Goal: Task Accomplishment & Management: Use online tool/utility

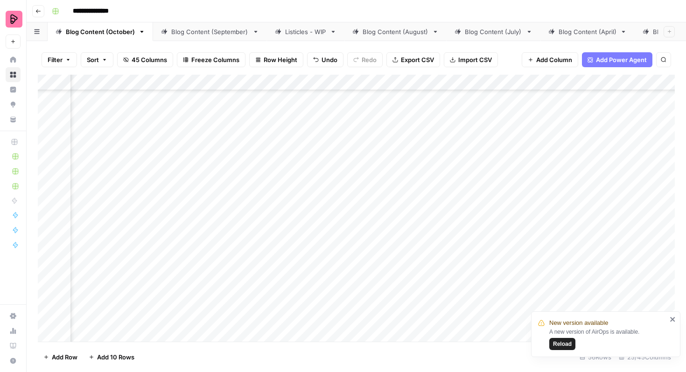
scroll to position [497, 678]
click at [455, 161] on div "Add Column" at bounding box center [356, 208] width 637 height 267
click at [500, 158] on div "Add Column" at bounding box center [356, 208] width 637 height 267
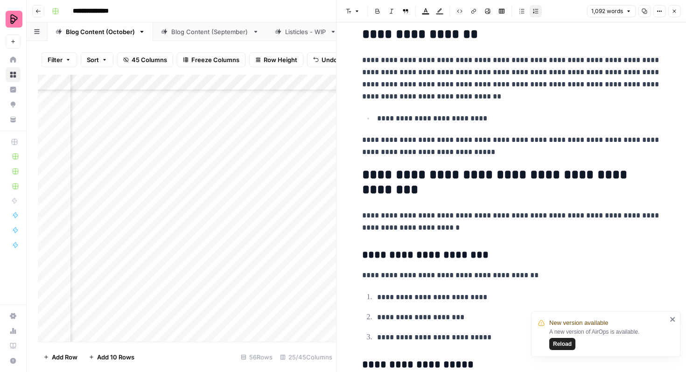
scroll to position [892, 0]
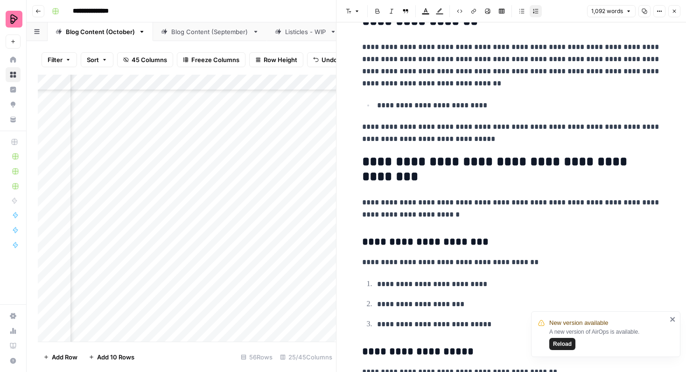
click at [676, 10] on icon "button" at bounding box center [675, 11] width 6 height 6
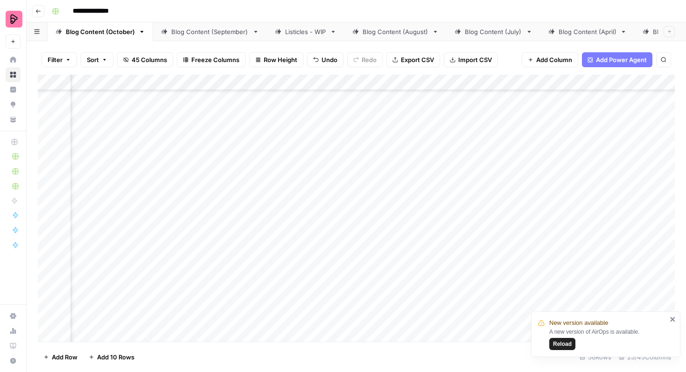
click at [308, 187] on div "Add Column" at bounding box center [356, 208] width 637 height 267
click at [496, 184] on div "Add Column" at bounding box center [356, 208] width 637 height 267
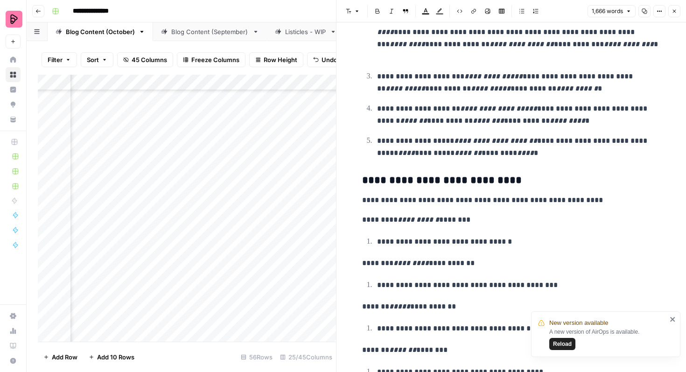
scroll to position [1878, 0]
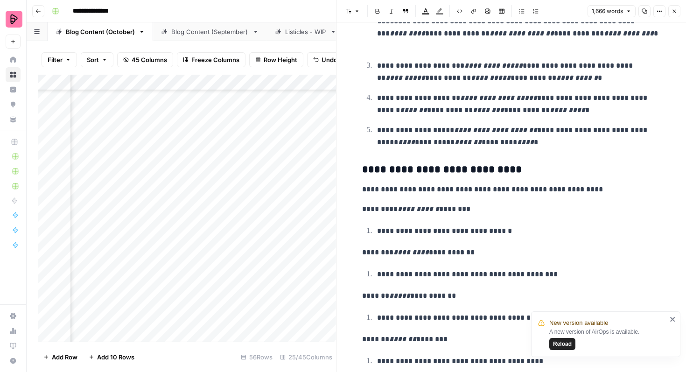
click at [678, 12] on button "Close" at bounding box center [674, 11] width 12 height 12
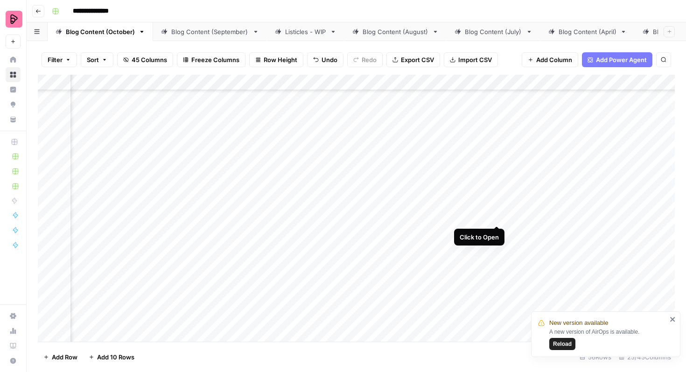
click at [498, 206] on div "Add Column" at bounding box center [356, 208] width 637 height 267
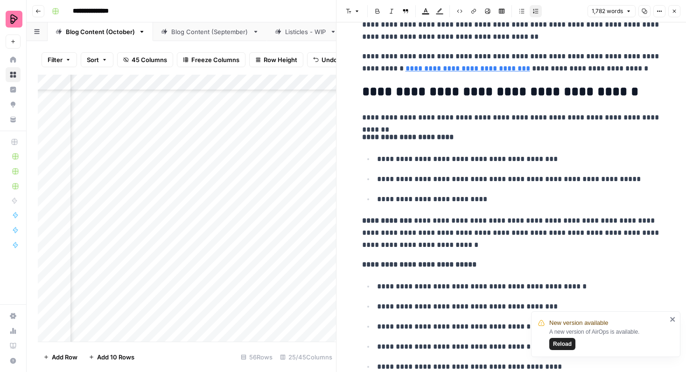
scroll to position [2603, 0]
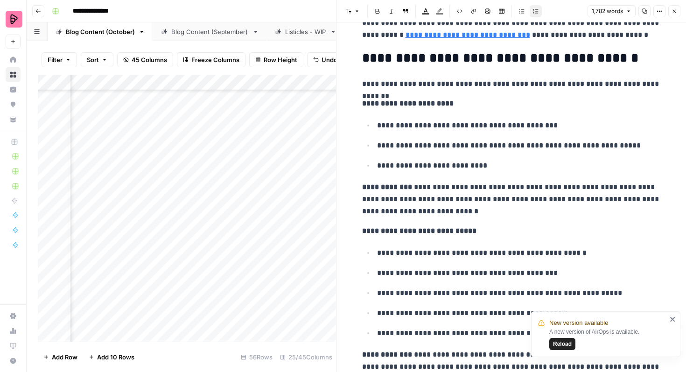
click at [675, 5] on header "Font style Bold Italic Block quote Text color Highlight color Code block Link I…" at bounding box center [512, 11] width 350 height 22
click at [675, 14] on button "Close" at bounding box center [674, 11] width 12 height 12
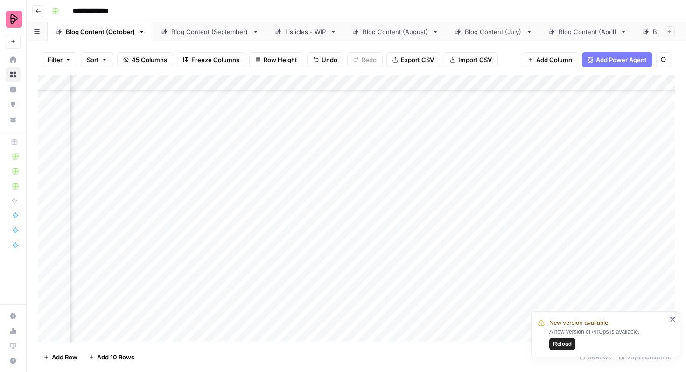
click at [326, 235] on div "Add Column" at bounding box center [356, 208] width 637 height 267
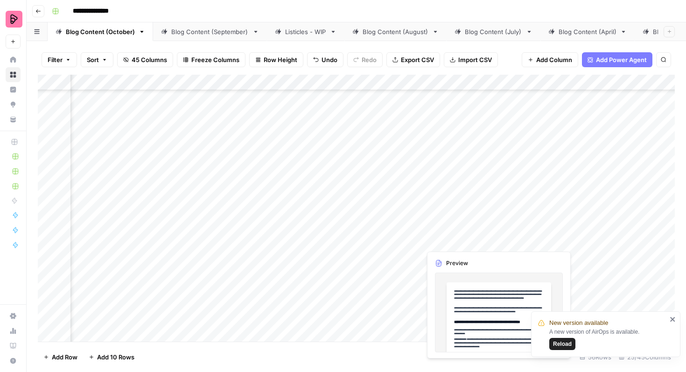
click at [463, 237] on div "Add Column" at bounding box center [356, 208] width 637 height 267
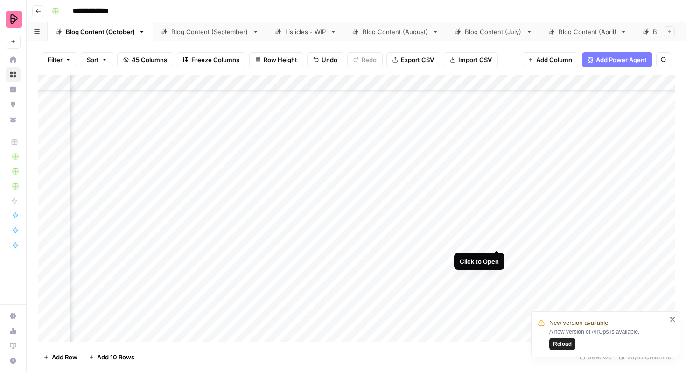
click at [496, 232] on div "Add Column" at bounding box center [356, 208] width 637 height 267
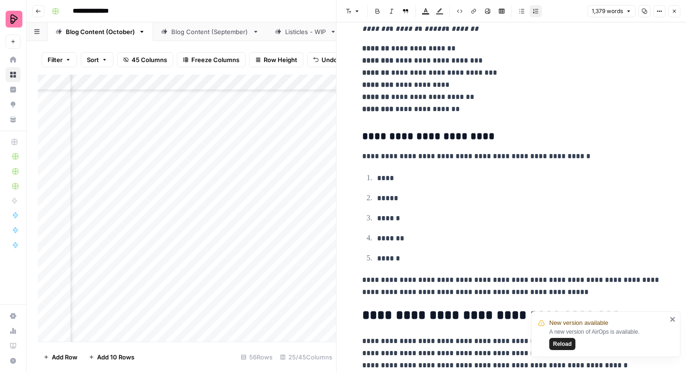
scroll to position [3100, 0]
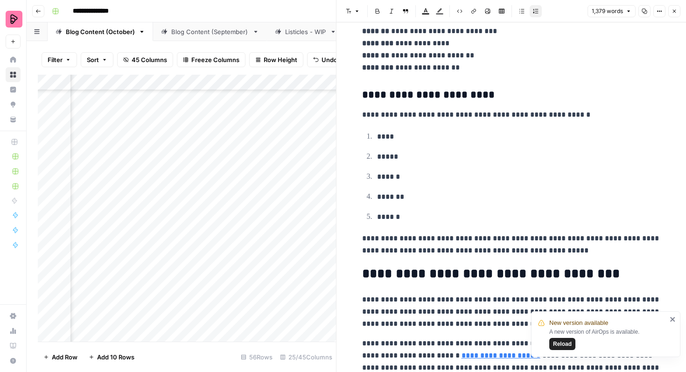
click at [674, 12] on icon "button" at bounding box center [674, 11] width 3 height 3
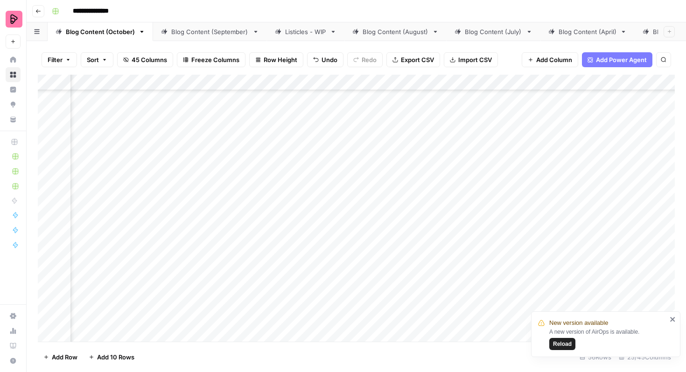
click at [194, 162] on div "Add Column" at bounding box center [356, 208] width 637 height 267
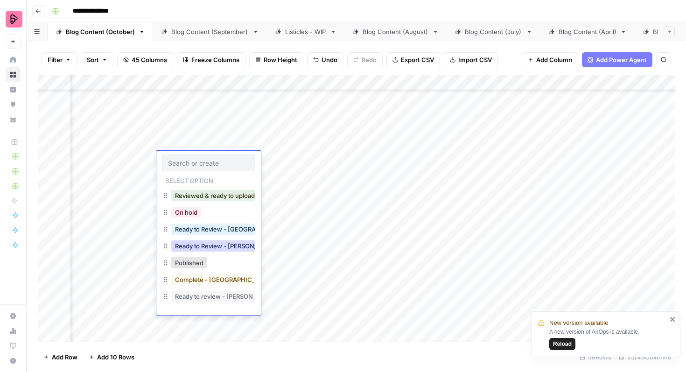
click at [228, 248] on button "Ready to Review - [PERSON_NAME]" at bounding box center [226, 245] width 110 height 11
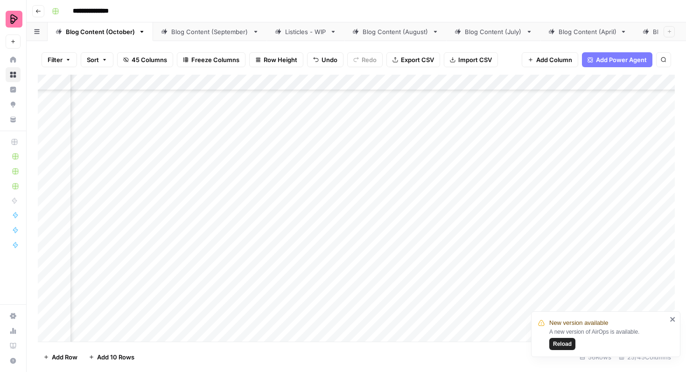
click at [216, 191] on div "Add Column" at bounding box center [356, 208] width 637 height 267
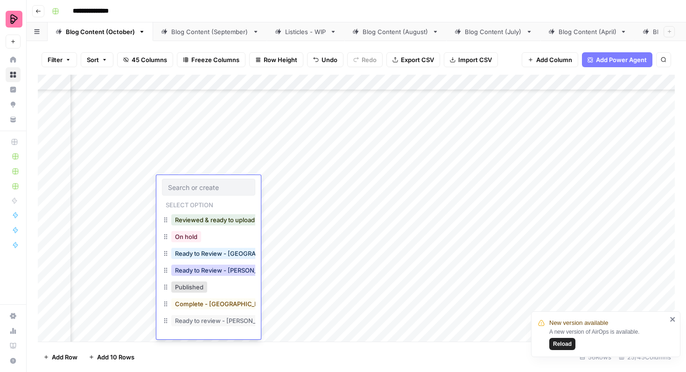
click at [218, 266] on button "Ready to Review - [PERSON_NAME]" at bounding box center [226, 270] width 110 height 11
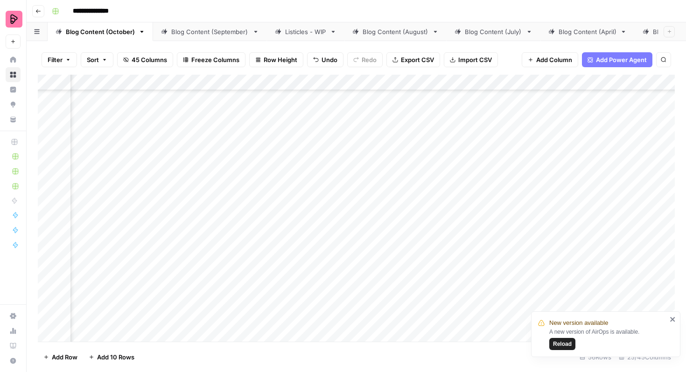
click at [218, 215] on div "Add Column" at bounding box center [356, 208] width 637 height 267
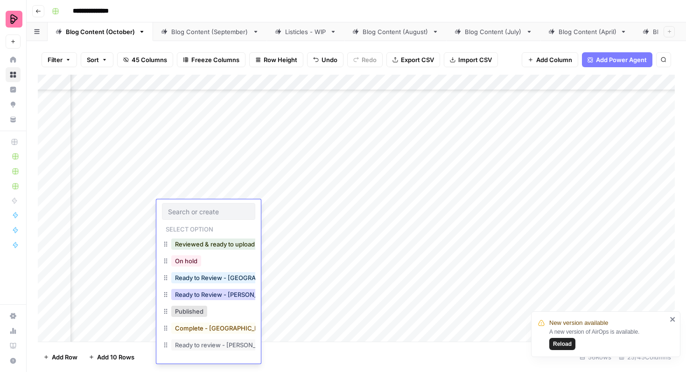
click at [215, 295] on button "Ready to Review - [PERSON_NAME]" at bounding box center [226, 294] width 110 height 11
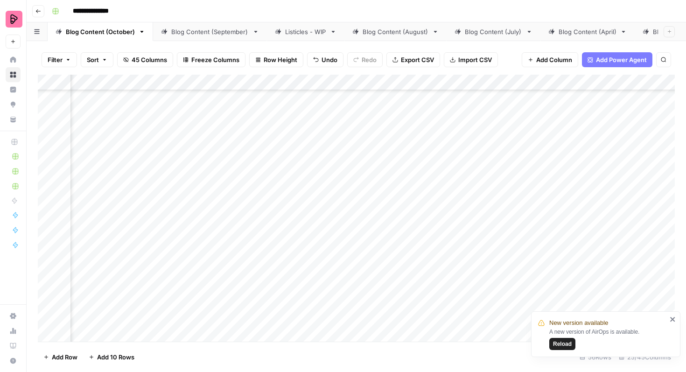
click at [215, 234] on div "Add Column" at bounding box center [356, 208] width 637 height 267
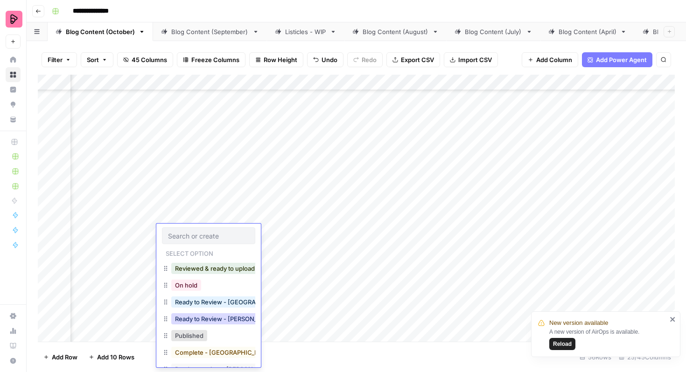
click at [211, 317] on button "Ready to Review - [PERSON_NAME]" at bounding box center [226, 318] width 110 height 11
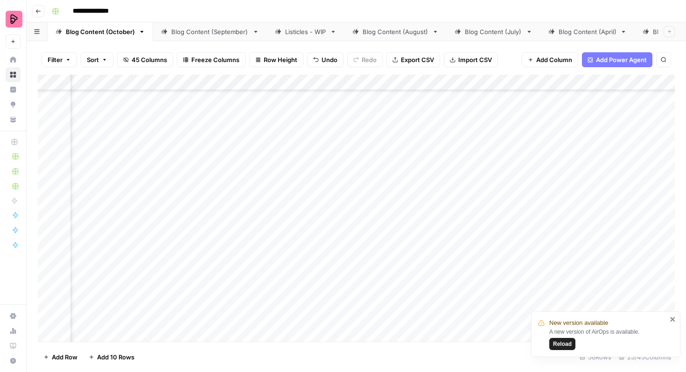
scroll to position [613, 257]
click at [281, 140] on div "Add Column" at bounding box center [356, 208] width 637 height 267
click at [281, 169] on div "Add Column" at bounding box center [356, 208] width 637 height 267
click at [281, 190] on div "Add Column" at bounding box center [356, 208] width 637 height 267
click at [282, 213] on div "Add Column" at bounding box center [356, 208] width 637 height 267
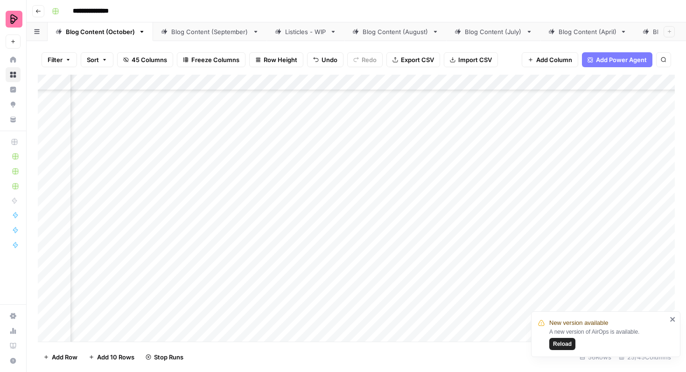
click at [282, 240] on div "Add Column" at bounding box center [356, 208] width 637 height 267
click at [283, 258] on div "Add Column" at bounding box center [356, 208] width 637 height 267
click at [403, 141] on div "Add Column" at bounding box center [356, 208] width 637 height 267
click at [404, 164] on div "Add Column" at bounding box center [356, 208] width 637 height 267
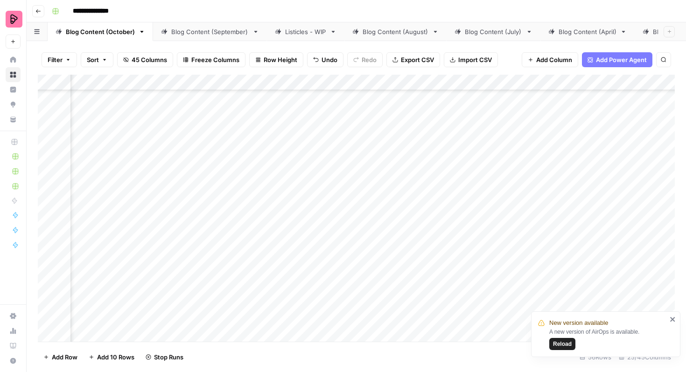
click at [403, 187] on div "Add Column" at bounding box center [356, 208] width 637 height 267
click at [401, 212] on div "Add Column" at bounding box center [356, 208] width 637 height 267
click at [401, 236] on div "Add Column" at bounding box center [356, 208] width 637 height 267
click at [401, 261] on div "Add Column" at bounding box center [356, 208] width 637 height 267
